Goal: Information Seeking & Learning: Learn about a topic

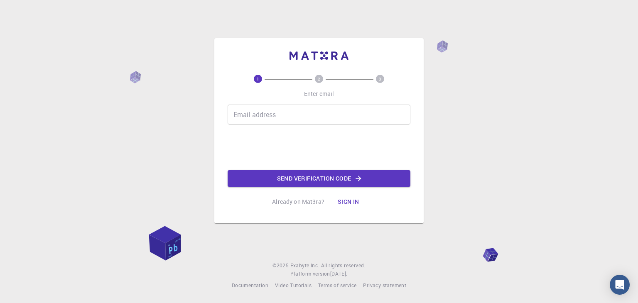
click at [256, 117] on input "Email address" at bounding box center [319, 115] width 183 height 20
click at [346, 194] on button "Iniciar sesión" at bounding box center [351, 202] width 58 height 17
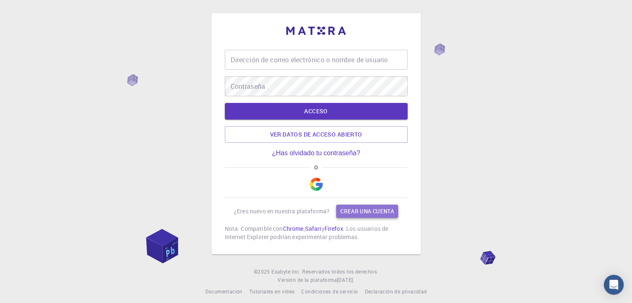
click at [370, 211] on font "Crear una cuenta" at bounding box center [367, 211] width 54 height 7
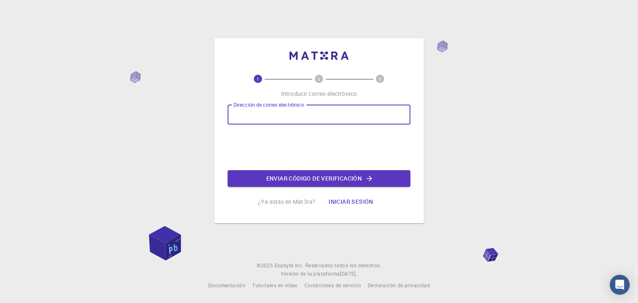
click at [266, 120] on input "Dirección de correo electrónico" at bounding box center [319, 115] width 183 height 20
click at [213, 25] on div "1 2 3 Introducir correo electrónico Dirección de correo electrónico Dirección d…" at bounding box center [319, 151] width 638 height 303
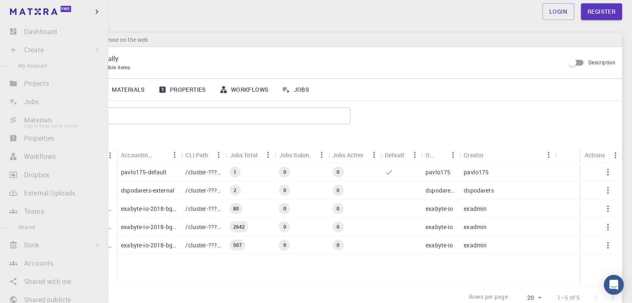
click at [53, 114] on li "Materials Sign In (Sign Up) to Access" at bounding box center [54, 120] width 108 height 17
click at [40, 121] on li "Materials Sign In (Sign Up) to Access" at bounding box center [54, 120] width 108 height 17
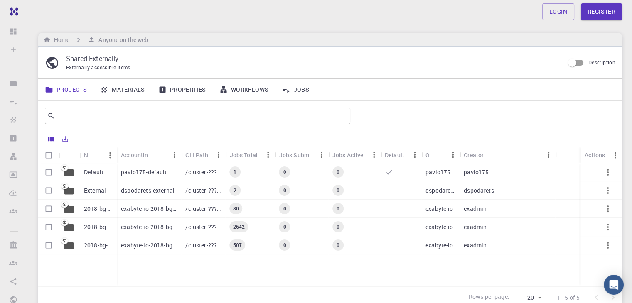
click at [237, 131] on div at bounding box center [329, 139] width 575 height 16
click at [48, 155] on input "Select all rows" at bounding box center [49, 155] width 16 height 16
checkbox input "true"
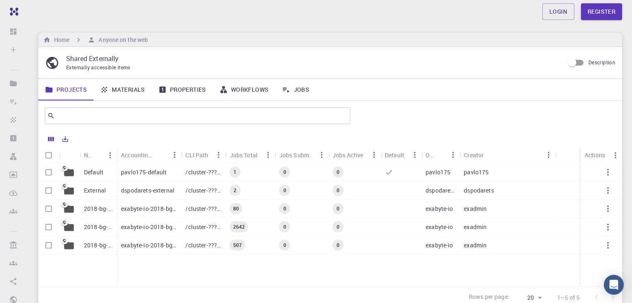
checkbox input "true"
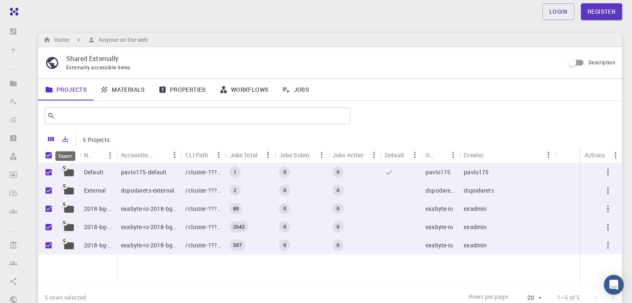
click at [68, 137] on icon "Export" at bounding box center [64, 138] width 7 height 7
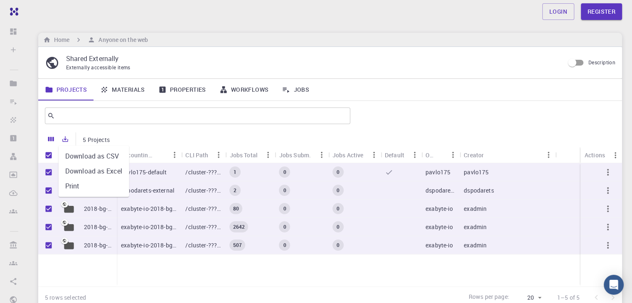
click at [171, 145] on div at bounding box center [357, 139] width 485 height 15
click at [122, 87] on link "Materials" at bounding box center [122, 90] width 58 height 22
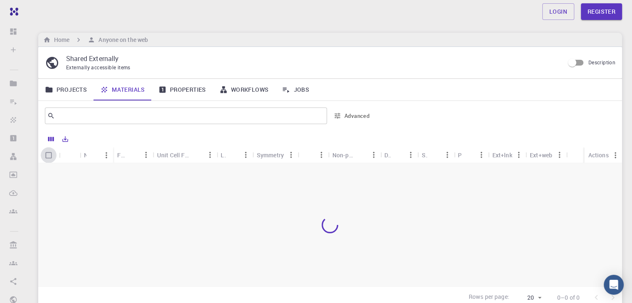
click at [46, 153] on input "Select all rows" at bounding box center [49, 155] width 16 height 16
checkbox input "false"
click at [206, 83] on link "Properties" at bounding box center [182, 90] width 61 height 22
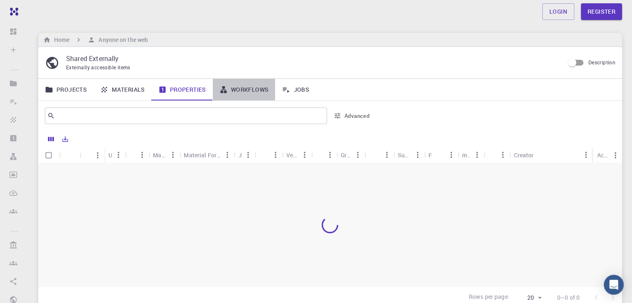
click at [236, 91] on link "Workflows" at bounding box center [244, 90] width 63 height 22
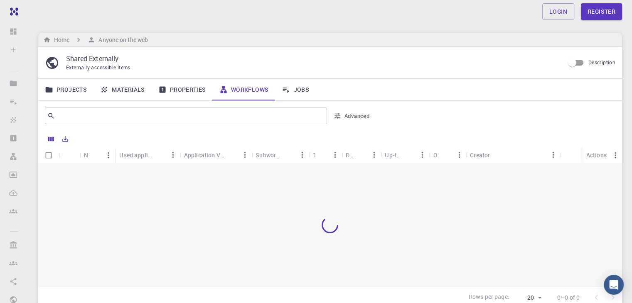
click at [571, 63] on input "Description" at bounding box center [571, 63] width 47 height 16
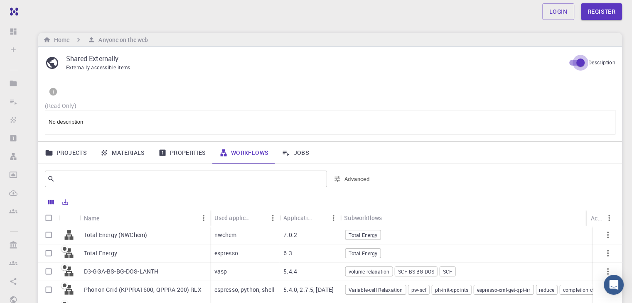
click at [565, 65] on input "Description" at bounding box center [579, 63] width 47 height 16
checkbox input "false"
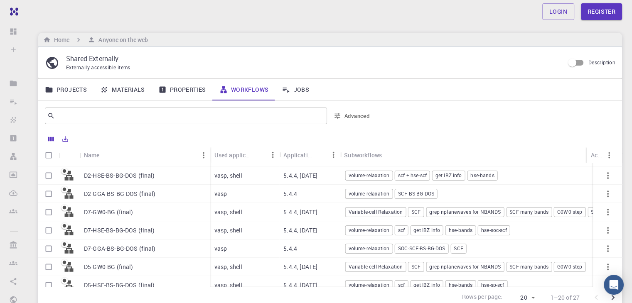
scroll to position [248, 0]
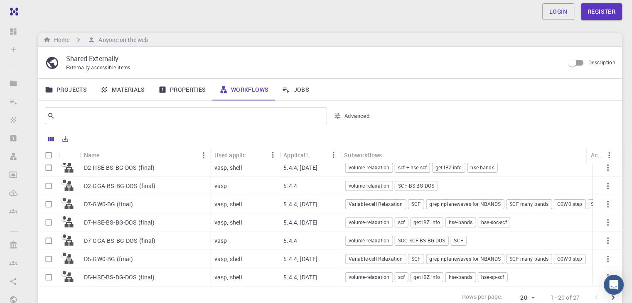
click at [287, 96] on link "Jobs" at bounding box center [295, 90] width 41 height 22
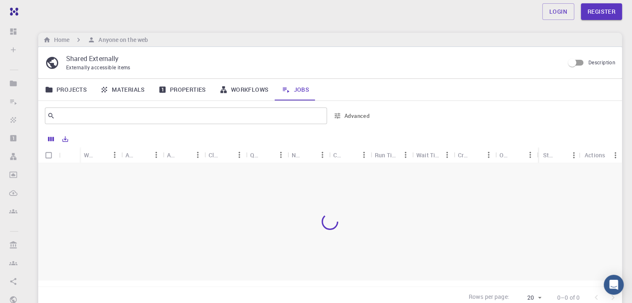
click at [286, 93] on link "Jobs" at bounding box center [295, 90] width 41 height 22
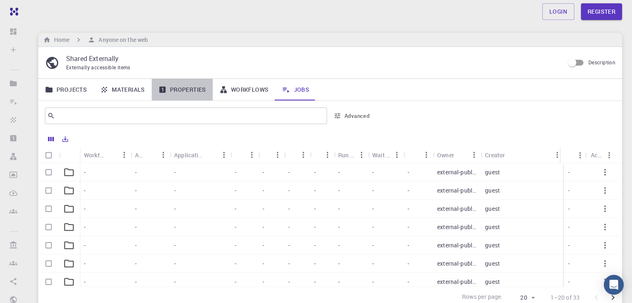
click at [181, 80] on link "Properties" at bounding box center [182, 90] width 61 height 22
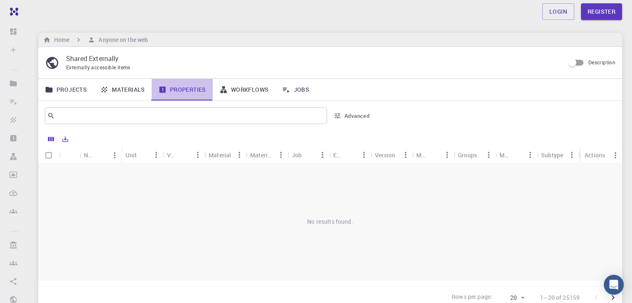
click at [179, 83] on link "Properties" at bounding box center [182, 90] width 61 height 22
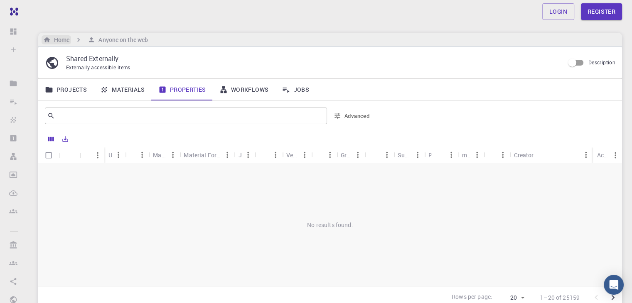
click at [65, 35] on h6 "Home" at bounding box center [60, 39] width 19 height 9
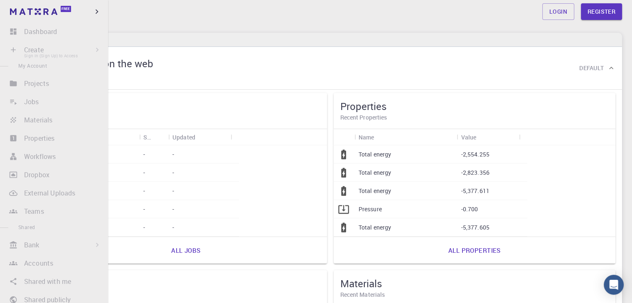
click at [10, 51] on li "Create Sign In (Sign Up) to Access New Job New Material Create Material Upload …" at bounding box center [54, 50] width 108 height 17
click at [86, 17] on div "Free" at bounding box center [54, 11] width 108 height 23
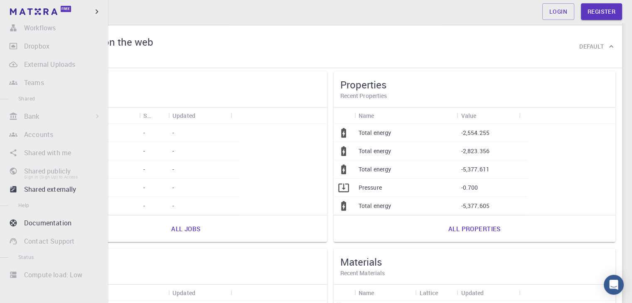
scroll to position [83, 0]
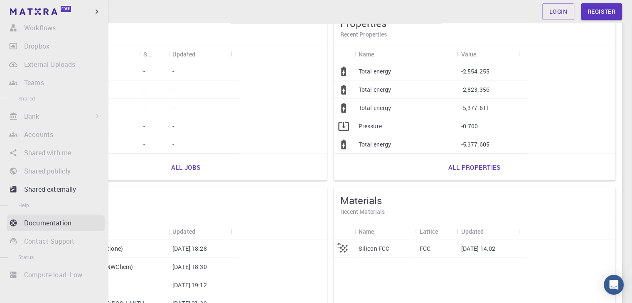
click at [43, 225] on p "Documentation" at bounding box center [47, 223] width 47 height 10
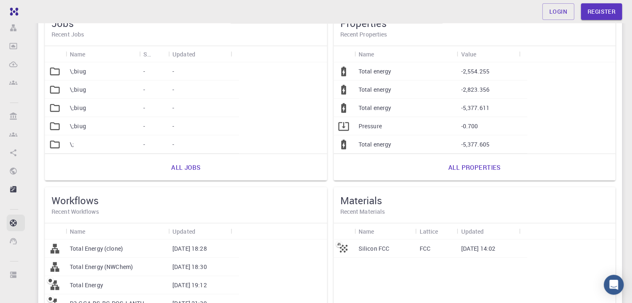
scroll to position [129, 0]
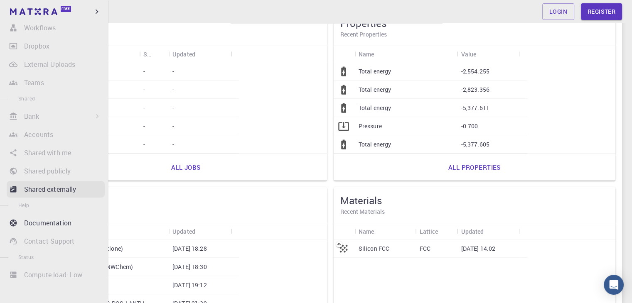
click at [15, 187] on icon at bounding box center [13, 189] width 6 height 6
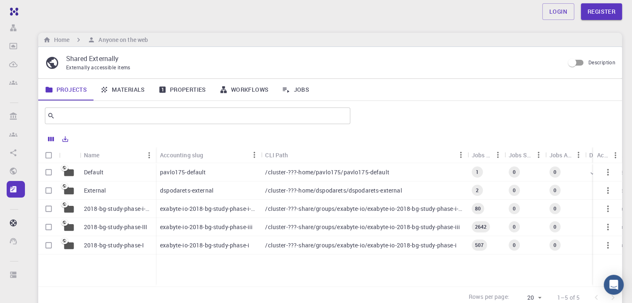
click at [448, 186] on div "/cluster-???-home/dspodarets/dspodarets-external" at bounding box center [364, 190] width 206 height 18
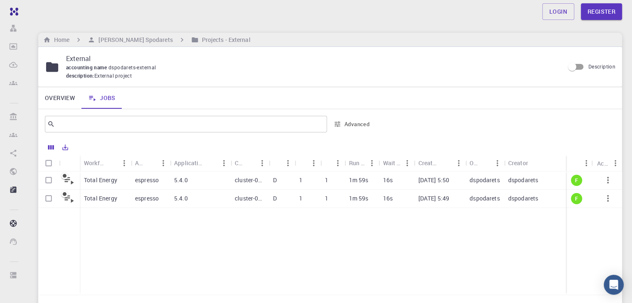
scroll to position [129, 0]
click at [125, 175] on div "Total Energy" at bounding box center [105, 180] width 51 height 18
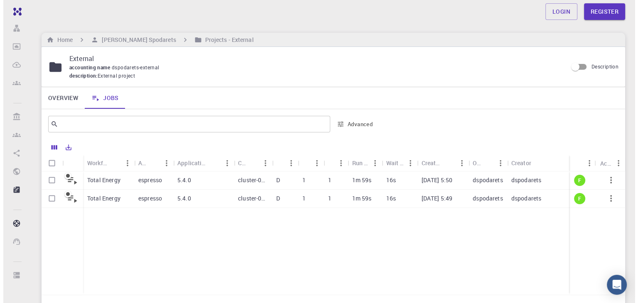
scroll to position [129, 0]
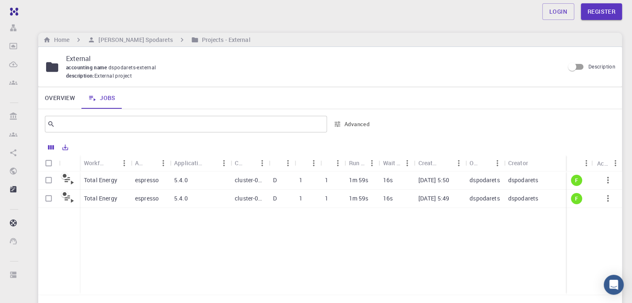
click at [70, 180] on icon at bounding box center [69, 180] width 12 height 12
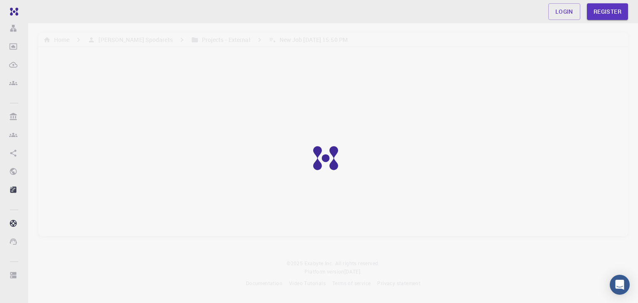
scroll to position [129, 0]
